Goal: Contribute content: Contribute content

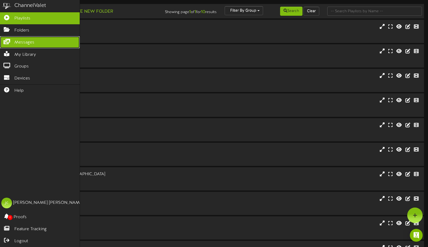
click at [14, 41] on link "Messages" at bounding box center [40, 42] width 80 height 12
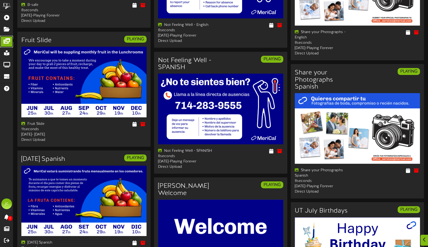
scroll to position [320, 0]
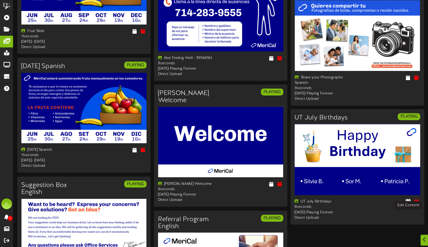
click at [409, 204] on icon at bounding box center [407, 201] width 5 height 6
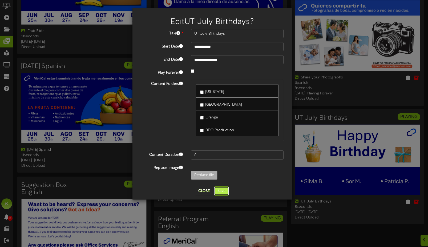
click at [223, 191] on button "Save" at bounding box center [221, 190] width 15 height 9
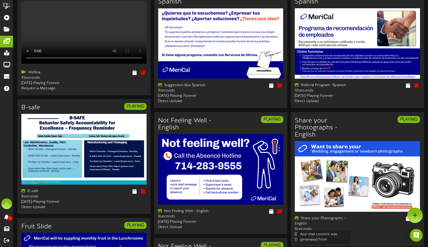
scroll to position [0, 0]
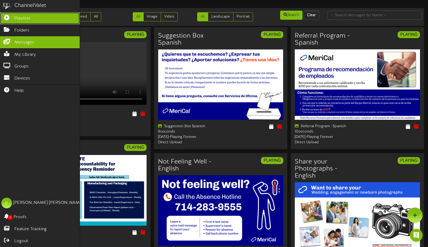
click at [7, 18] on icon at bounding box center [6, 17] width 13 height 4
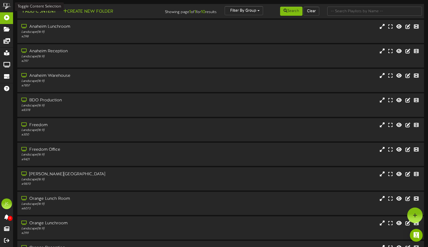
click at [33, 11] on button "Add Content" at bounding box center [38, 11] width 38 height 7
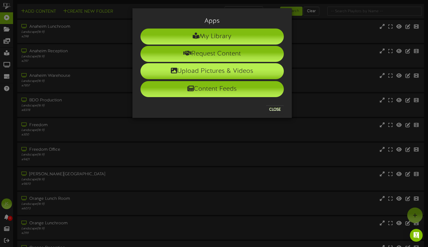
click at [210, 71] on li "Upload Pictures & Videos" at bounding box center [211, 71] width 143 height 16
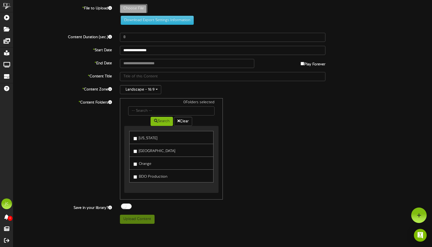
type input "**********"
type input "EmployeeHealthFairREVELSept2025SPANISH"
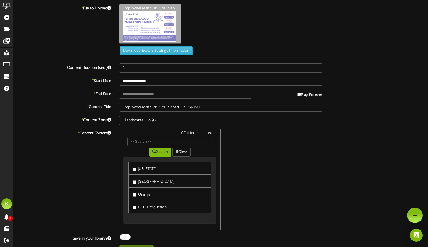
click at [144, 169] on label "[US_STATE]" at bounding box center [145, 167] width 24 height 7
click at [149, 181] on label "[GEOGRAPHIC_DATA]" at bounding box center [154, 180] width 42 height 7
click at [149, 193] on label "Orange" at bounding box center [142, 193] width 18 height 7
click at [146, 206] on label "BDO Production" at bounding box center [150, 206] width 34 height 7
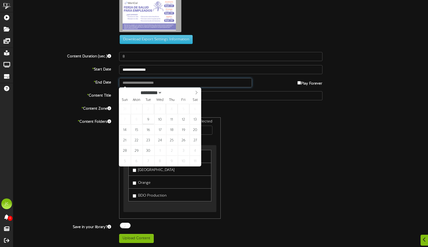
click at [138, 82] on input "text" at bounding box center [185, 82] width 133 height 9
type input "**********"
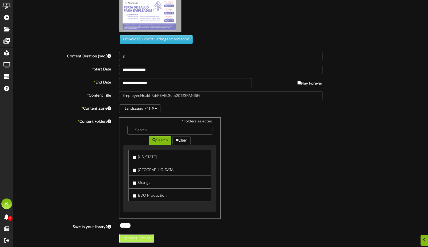
click at [141, 240] on button "Upload Content" at bounding box center [136, 238] width 35 height 9
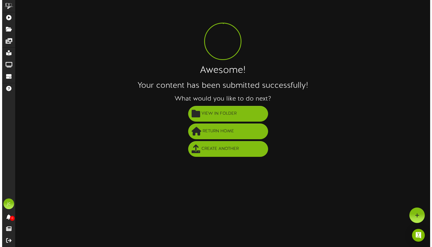
scroll to position [0, 0]
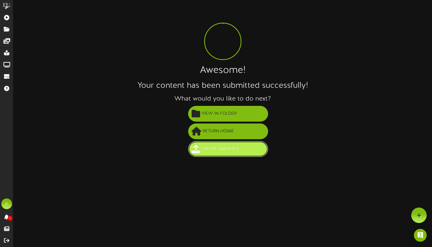
click at [212, 145] on span "Create Another" at bounding box center [220, 148] width 40 height 9
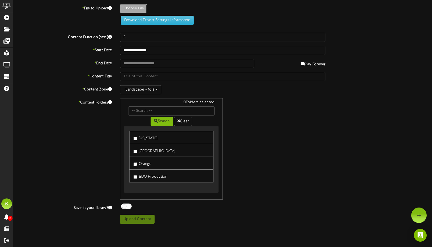
type input "**********"
type input "EmployeeHealthFairREVELSept2025"
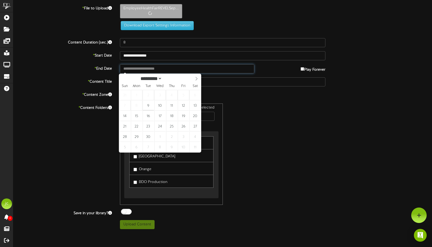
click at [146, 67] on input "text" at bounding box center [187, 68] width 134 height 9
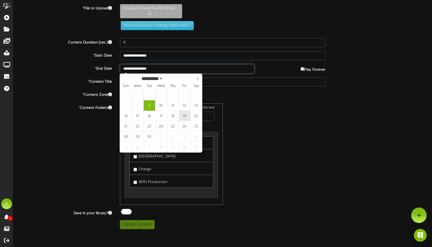
type input "**********"
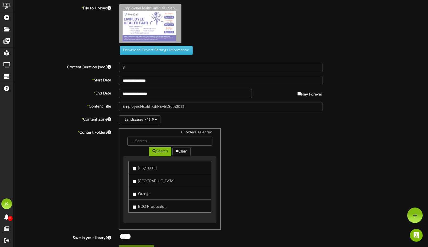
drag, startPoint x: 141, startPoint y: 168, endPoint x: 142, endPoint y: 174, distance: 5.6
click at [141, 168] on label "Utah" at bounding box center [145, 167] width 24 height 7
drag, startPoint x: 143, startPoint y: 182, endPoint x: 144, endPoint y: 191, distance: 9.1
click at [143, 182] on label "[GEOGRAPHIC_DATA]" at bounding box center [154, 180] width 42 height 7
drag, startPoint x: 144, startPoint y: 193, endPoint x: 145, endPoint y: 197, distance: 4.9
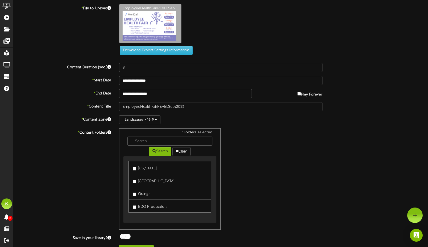
click at [144, 193] on label "Orange" at bounding box center [142, 192] width 18 height 7
click at [145, 206] on label "BDO Production" at bounding box center [150, 205] width 34 height 7
click at [145, 167] on label "[US_STATE]" at bounding box center [145, 167] width 24 height 7
click at [82, 180] on div "* Content Folders 4 Folders selected Search Clear Utah Anaheim Orange" at bounding box center [220, 178] width 422 height 101
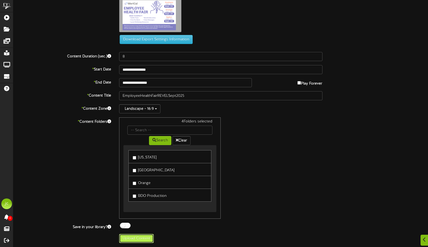
click at [124, 237] on button "Upload Content" at bounding box center [136, 238] width 35 height 9
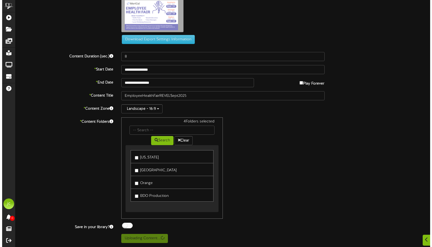
scroll to position [0, 0]
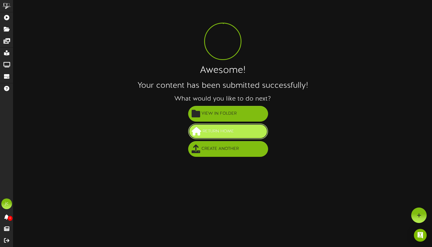
click at [215, 132] on span "Return Home" at bounding box center [218, 131] width 34 height 9
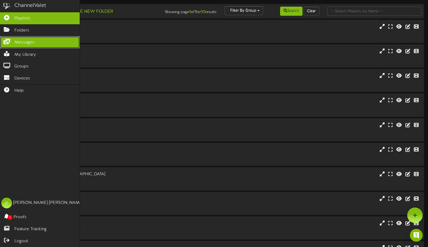
click at [17, 39] on span "Messages" at bounding box center [24, 42] width 20 height 6
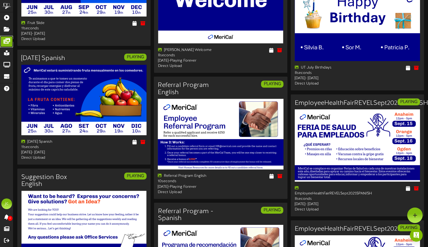
scroll to position [274, 0]
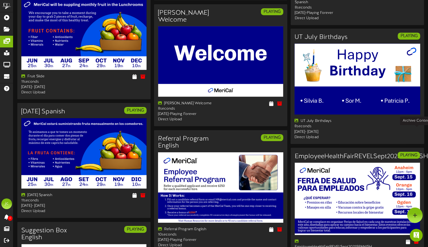
click at [414, 124] on icon at bounding box center [416, 121] width 6 height 6
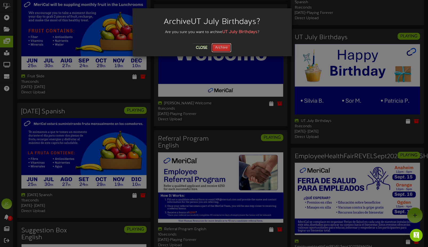
click at [222, 50] on button "Archive" at bounding box center [221, 47] width 20 height 9
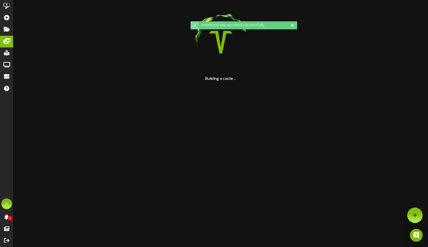
scroll to position [0, 0]
